Goal: Navigation & Orientation: Find specific page/section

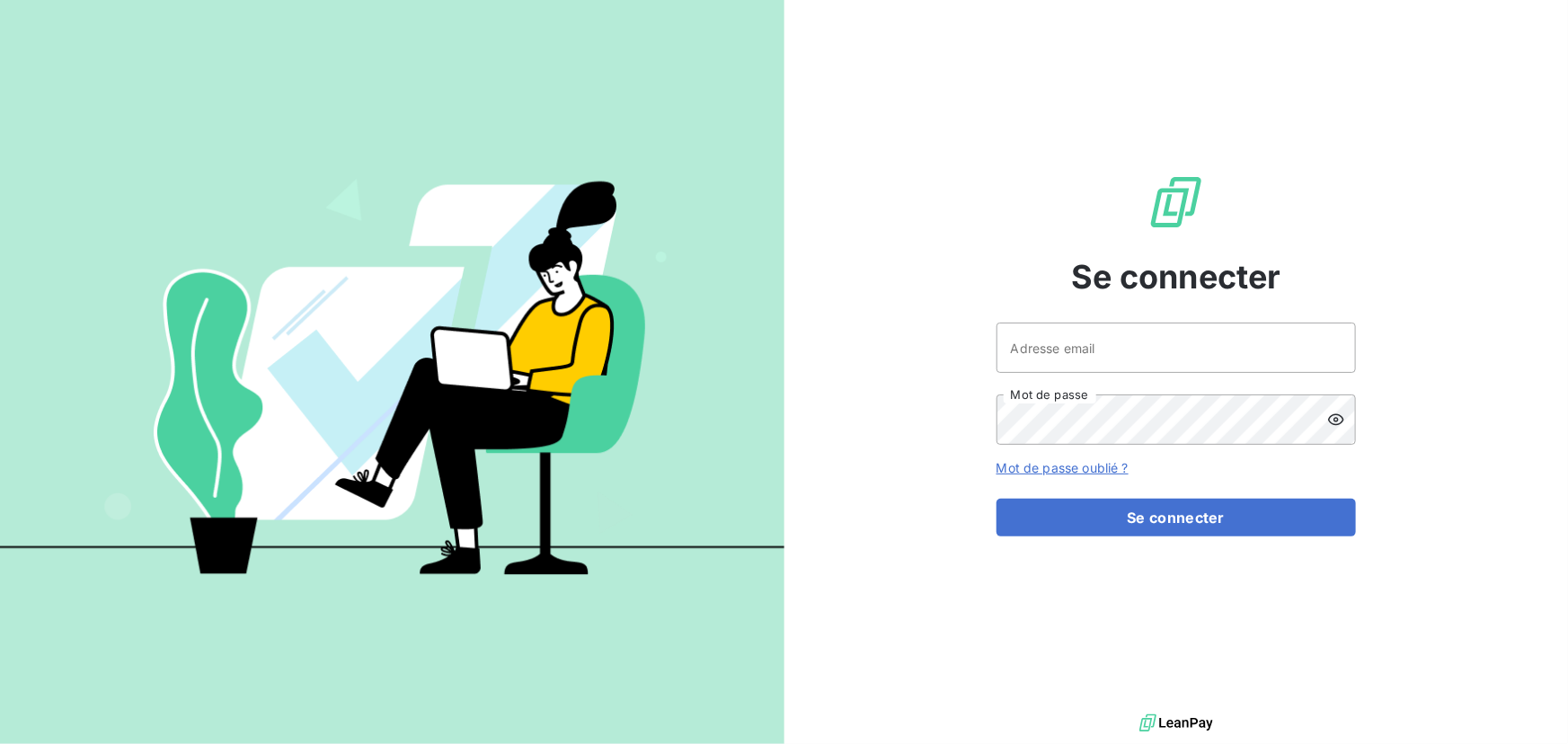
click at [0, 0] on div at bounding box center [0, 0] width 0 height 0
type input "jgaudin@oet.fr"
click at [0, 0] on div at bounding box center [0, 0] width 0 height 0
click at [1232, 496] on form "jgaudin@oet.fr Adresse email Mot de passe Mot de passe oublié ? Se connecter" at bounding box center [1176, 429] width 360 height 214
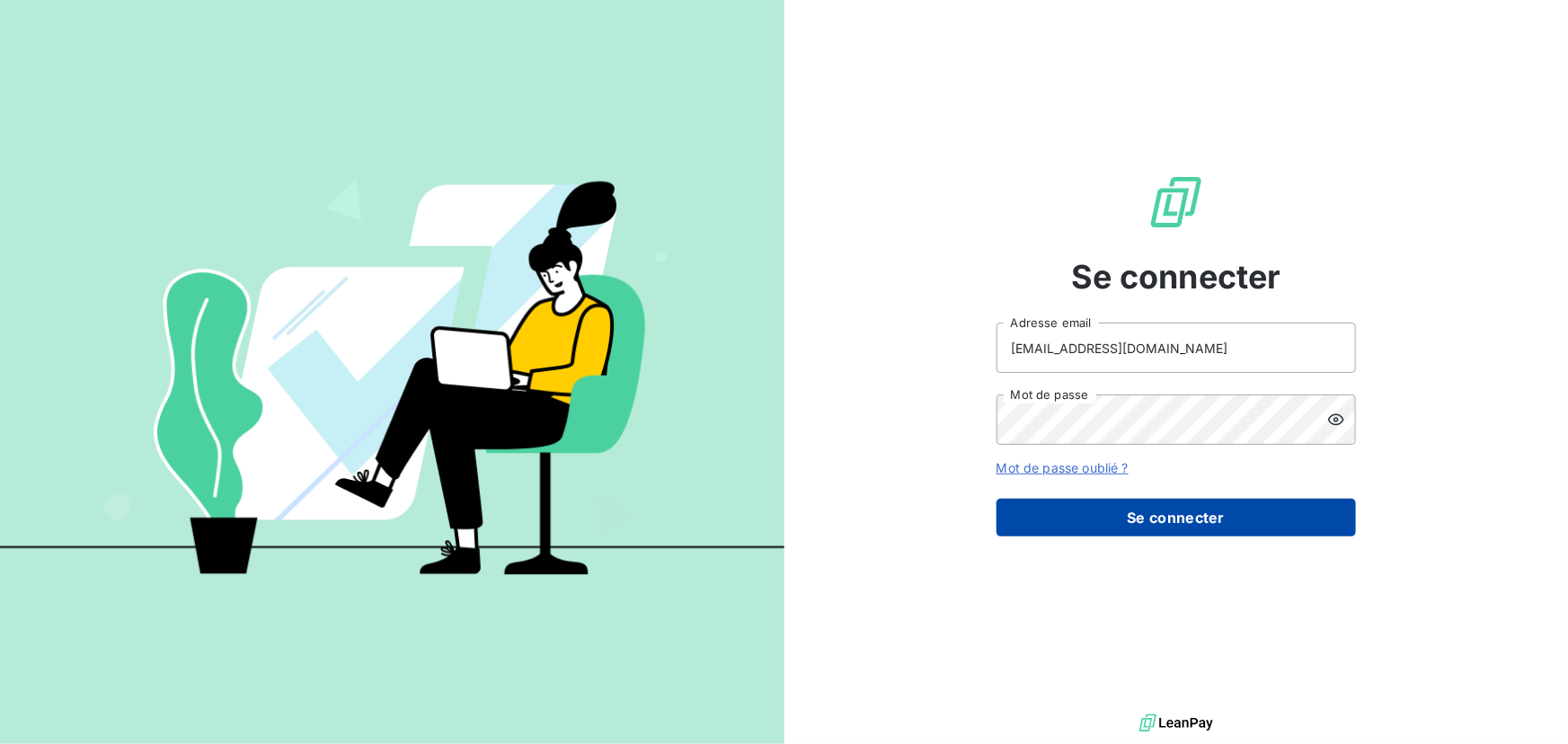
click at [1214, 506] on button "Se connecter" at bounding box center [1176, 518] width 360 height 37
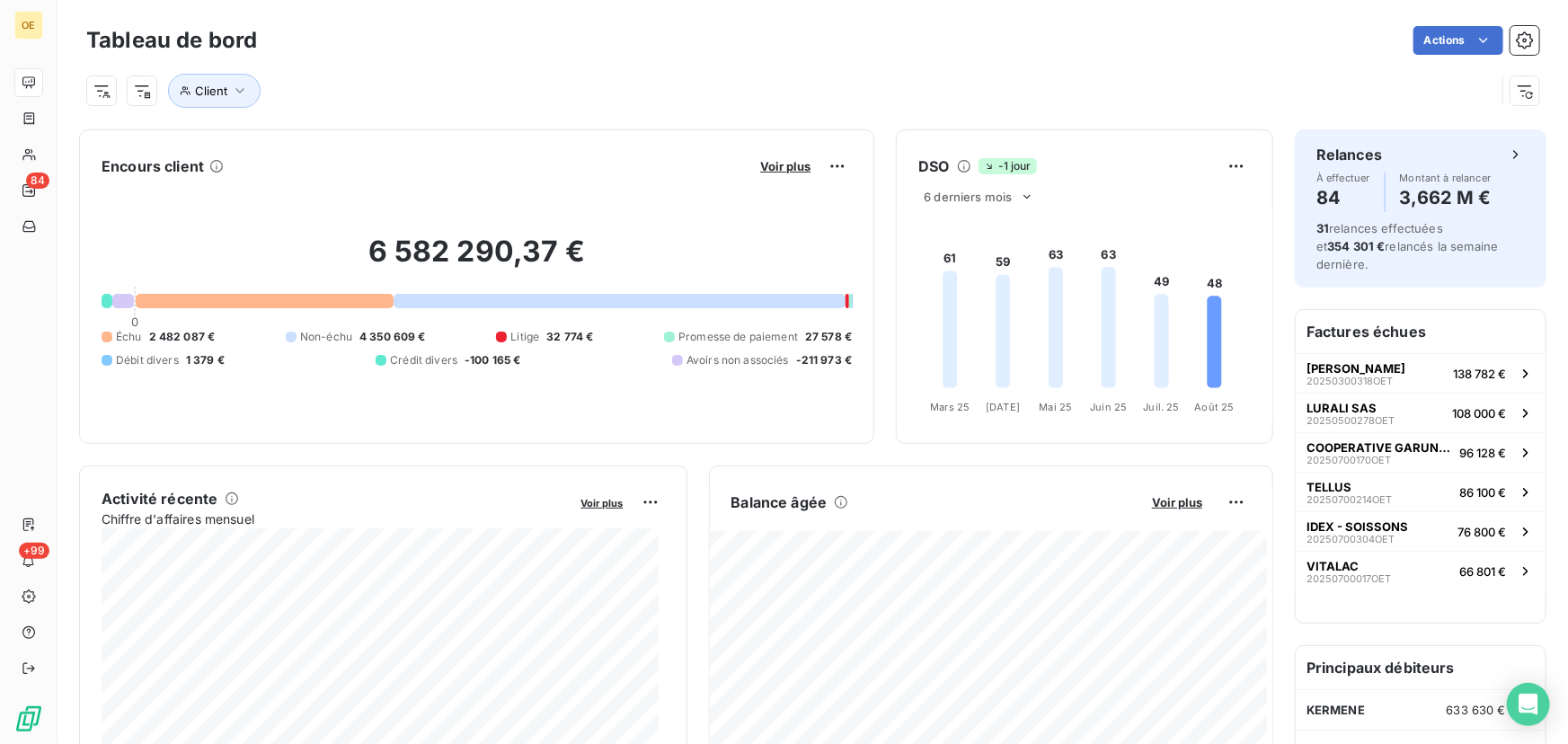
click at [809, 161] on div "Voir plus" at bounding box center [803, 166] width 97 height 28
click at [770, 166] on span "Voir plus" at bounding box center [784, 166] width 50 height 15
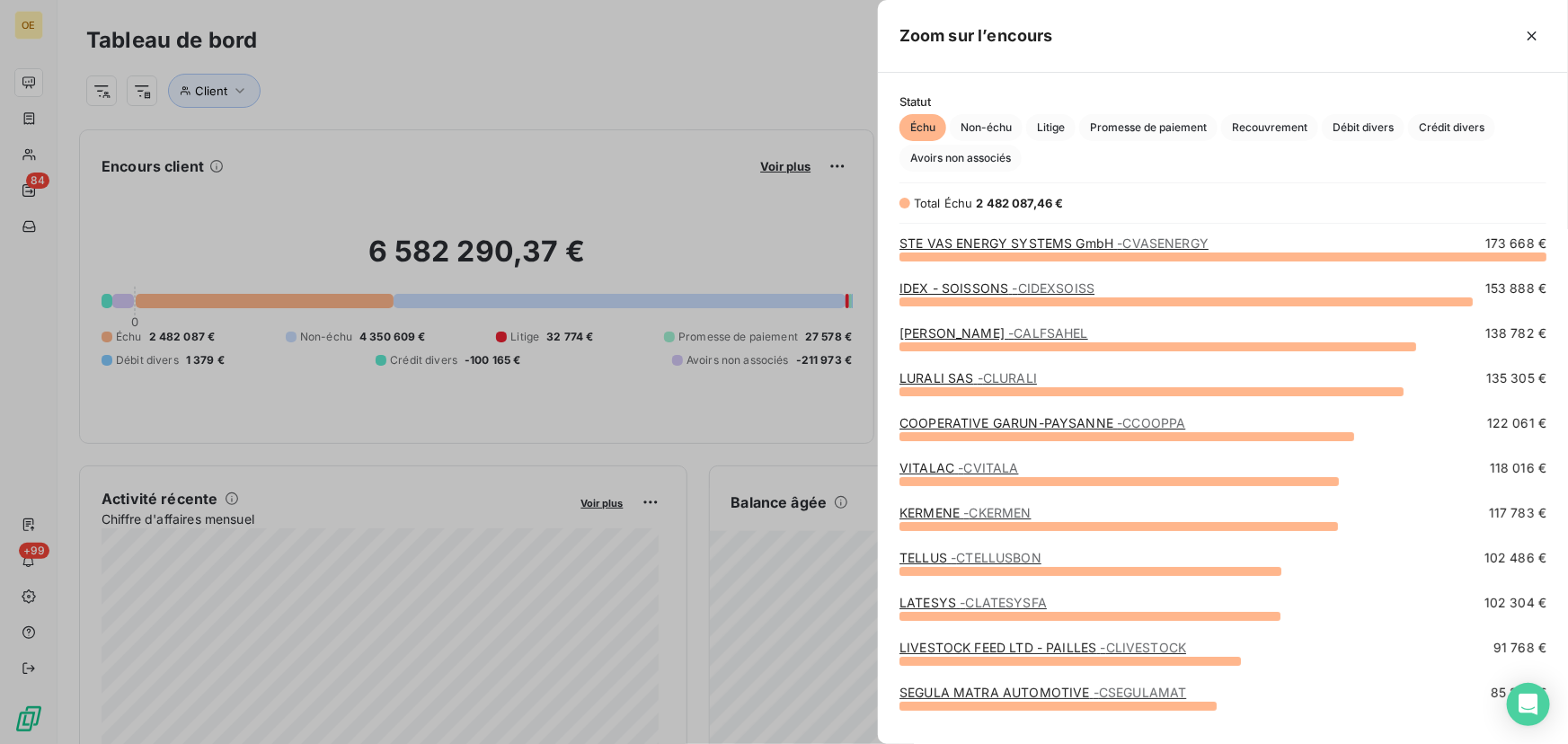
click at [1007, 239] on link "STE VAS ENERGY SYSTEMS GmbH - CVASENERGY" at bounding box center [1053, 243] width 309 height 16
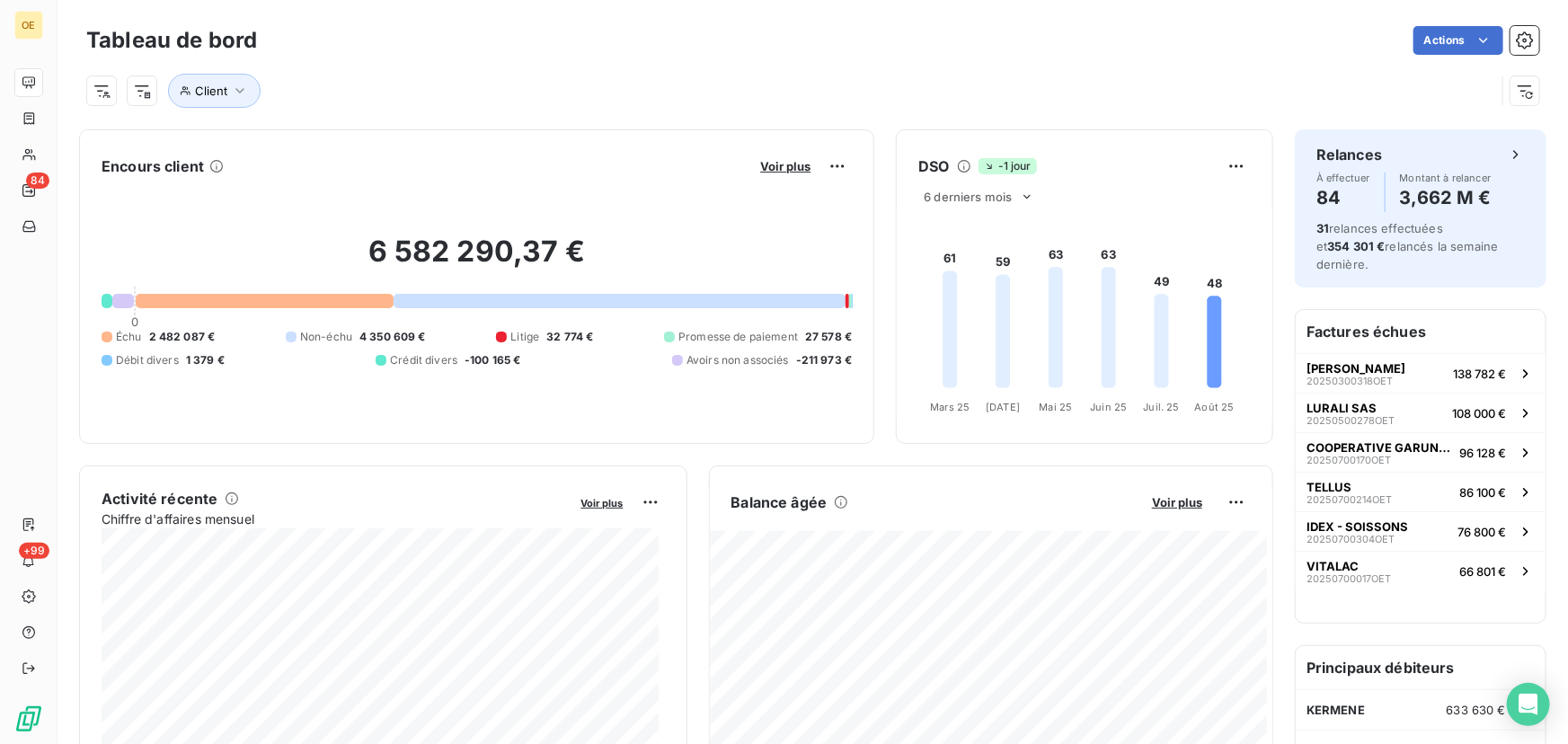
click at [767, 152] on div "Voir plus" at bounding box center [803, 166] width 97 height 28
click at [765, 167] on span "Voir plus" at bounding box center [784, 166] width 50 height 15
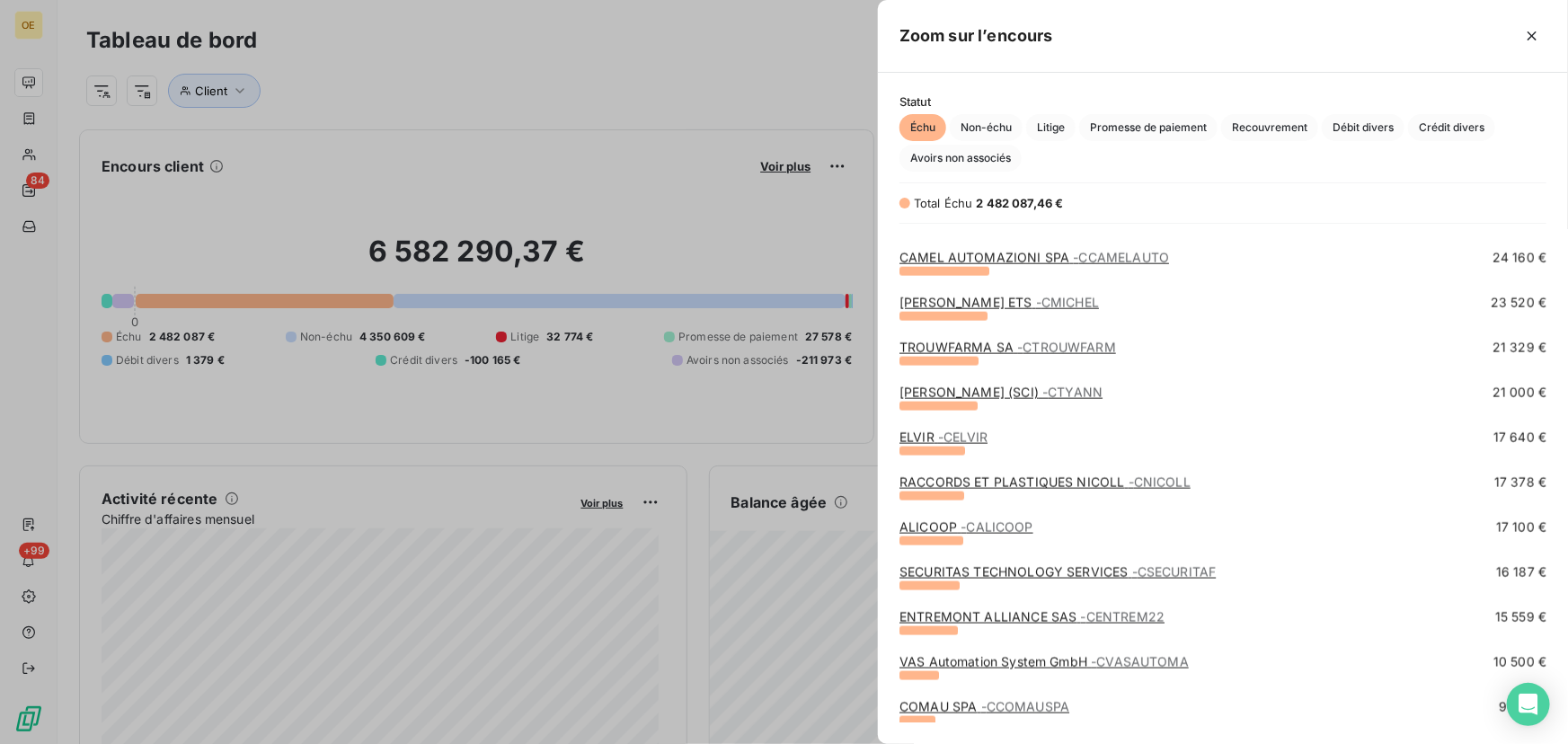
scroll to position [1224, 0]
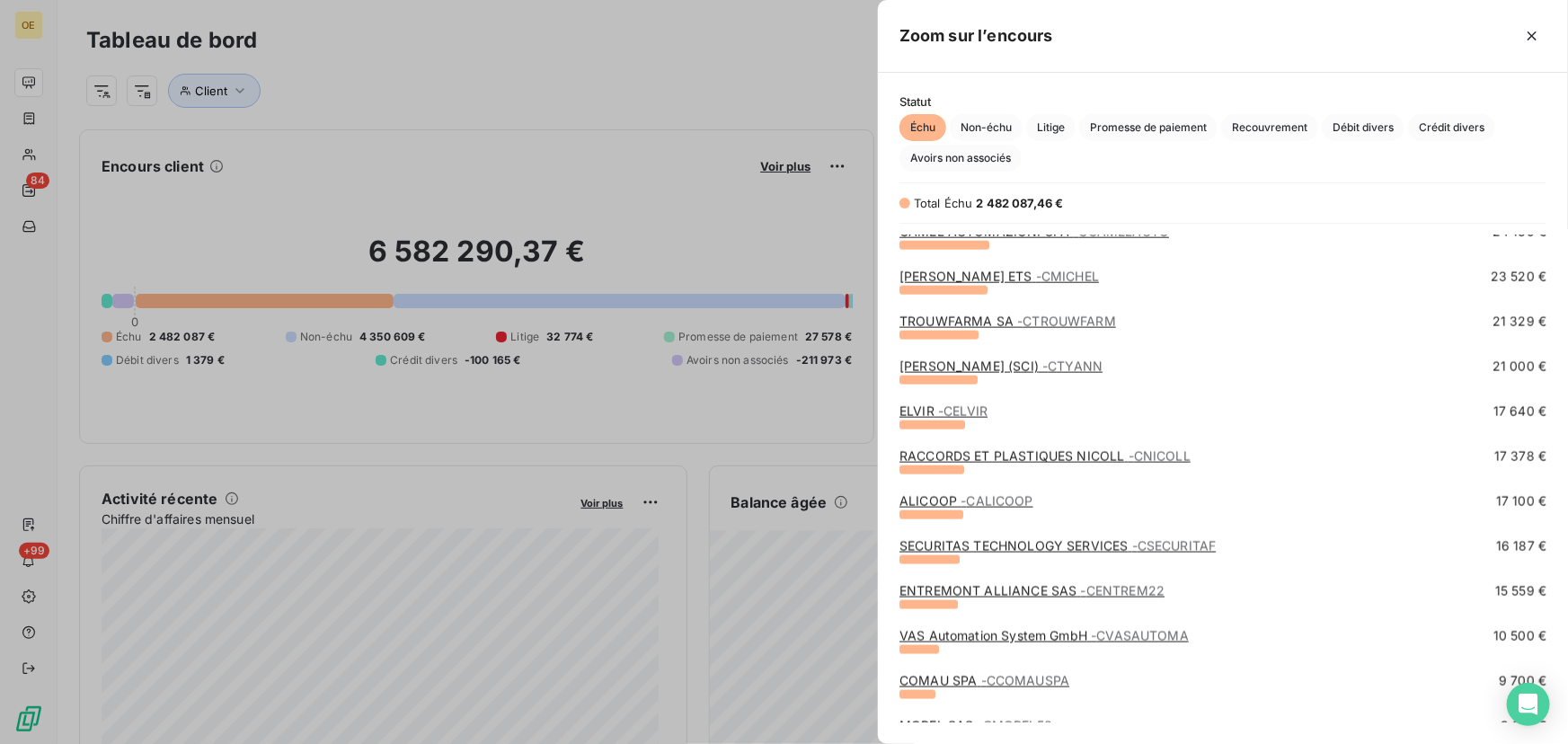
click at [946, 363] on link "[PERSON_NAME] (SCI) - CTYANN" at bounding box center [1000, 367] width 203 height 16
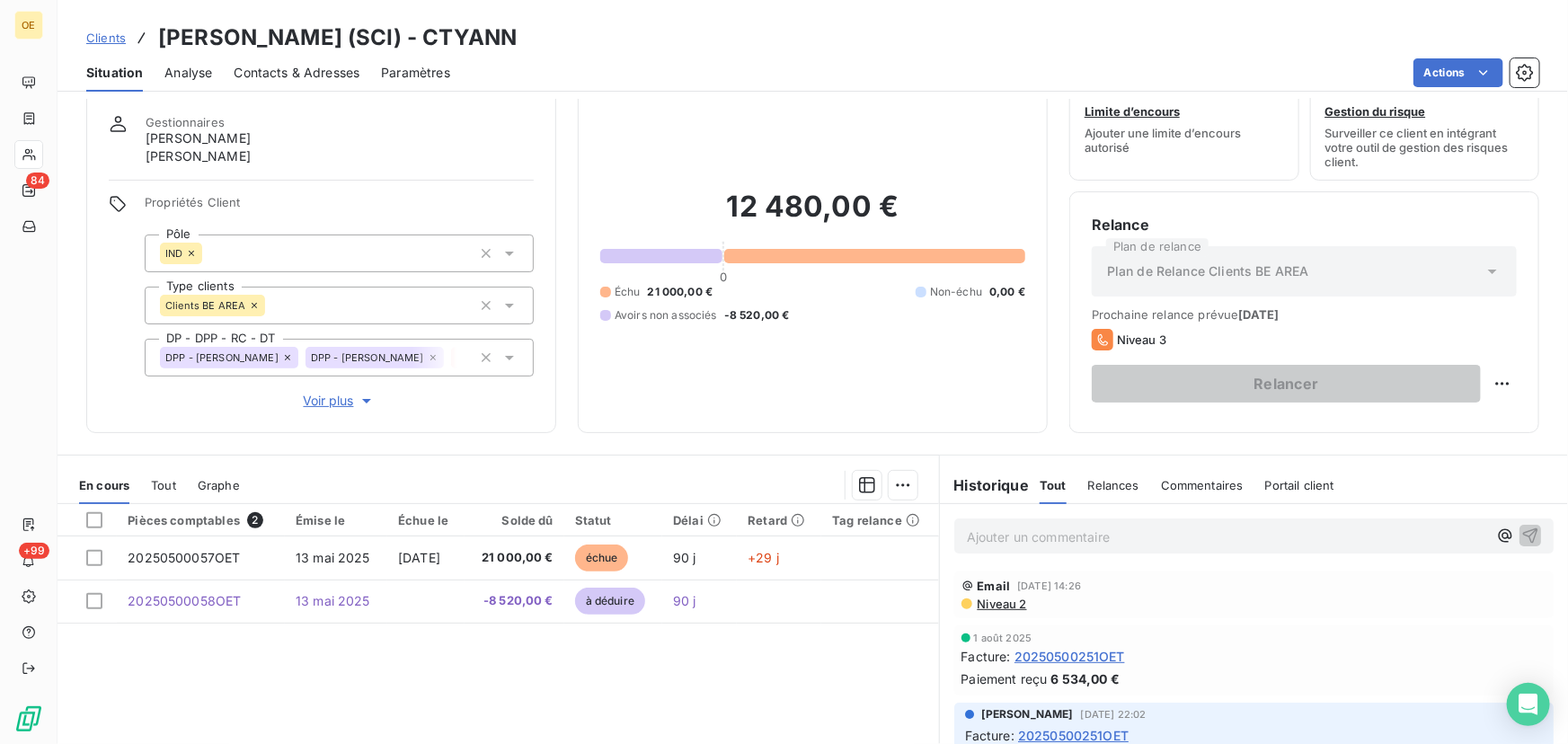
scroll to position [80, 0]
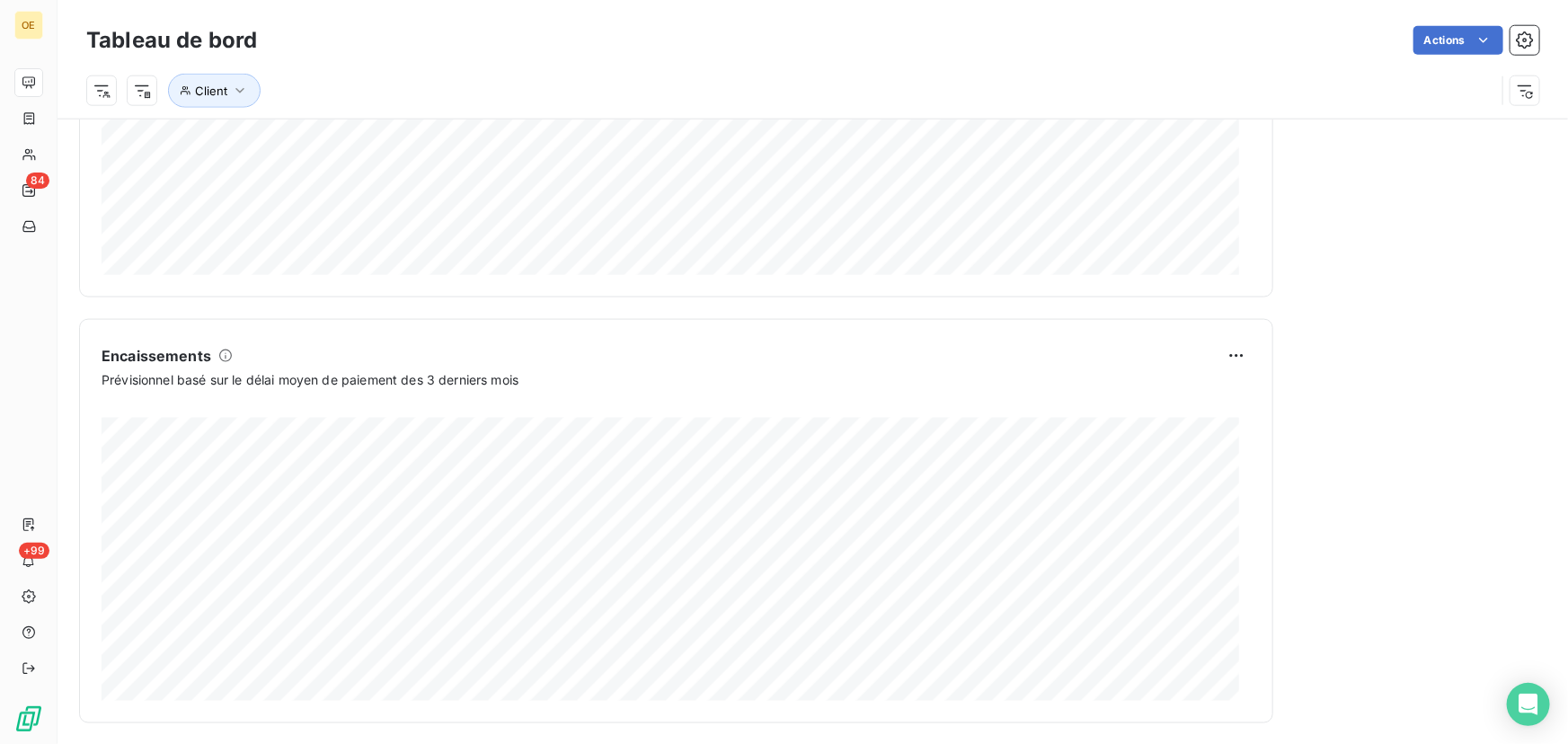
scroll to position [1007, 0]
